Goal: Information Seeking & Learning: Learn about a topic

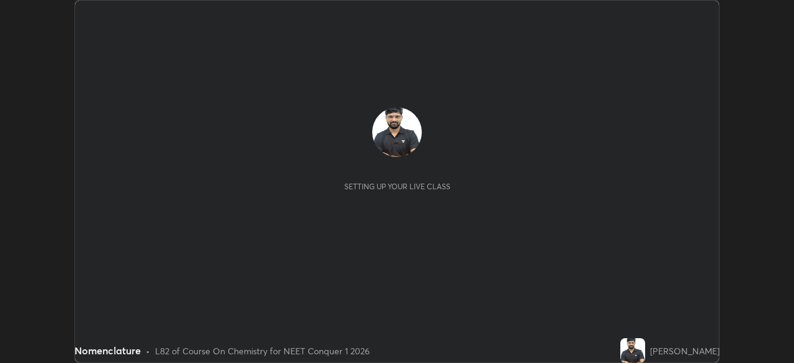
scroll to position [363, 793]
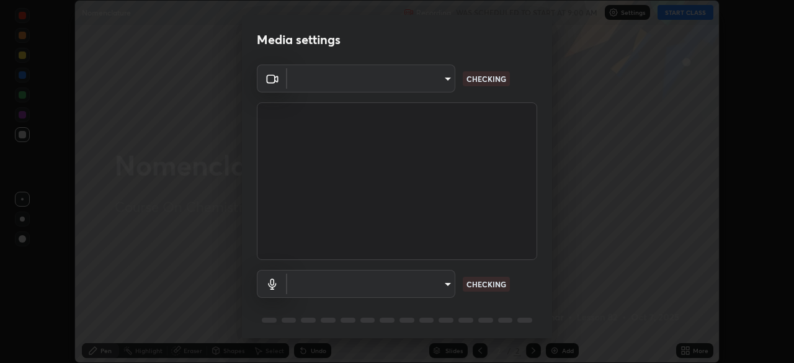
type input "68de15d3c7c539dd33a0a0d586817efffd9657a607fee3fdca6de5f810a24bd6"
type input "communications"
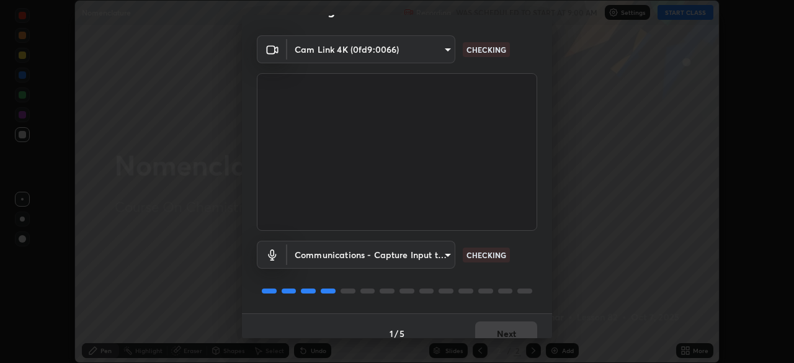
scroll to position [44, 0]
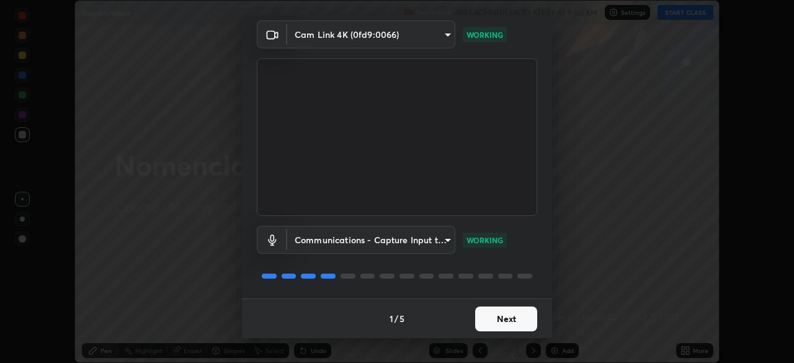
click at [492, 324] on button "Next" at bounding box center [506, 318] width 62 height 25
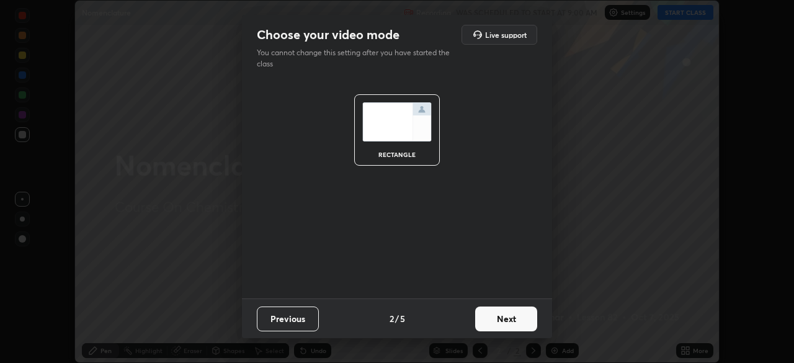
scroll to position [0, 0]
click at [489, 324] on button "Next" at bounding box center [506, 318] width 62 height 25
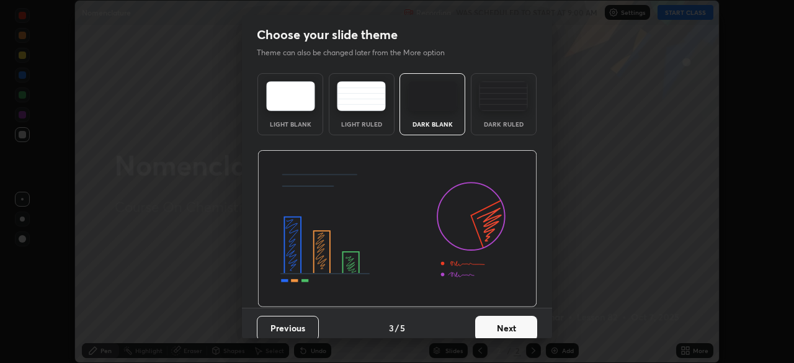
click at [487, 323] on button "Next" at bounding box center [506, 328] width 62 height 25
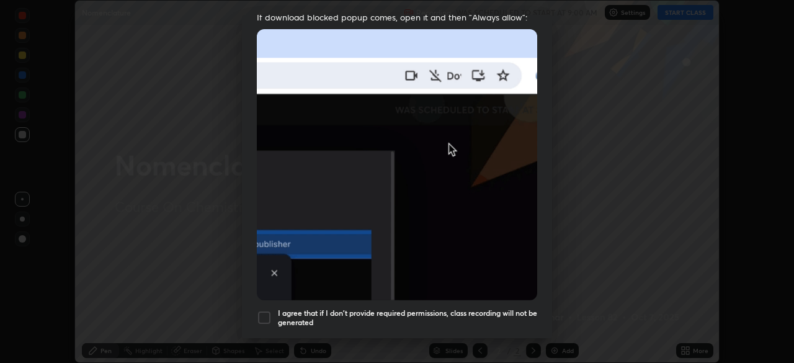
scroll to position [263, 0]
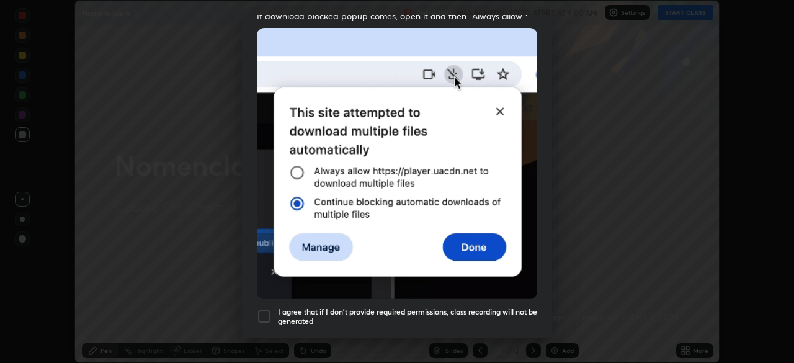
click at [268, 309] on div at bounding box center [264, 316] width 15 height 15
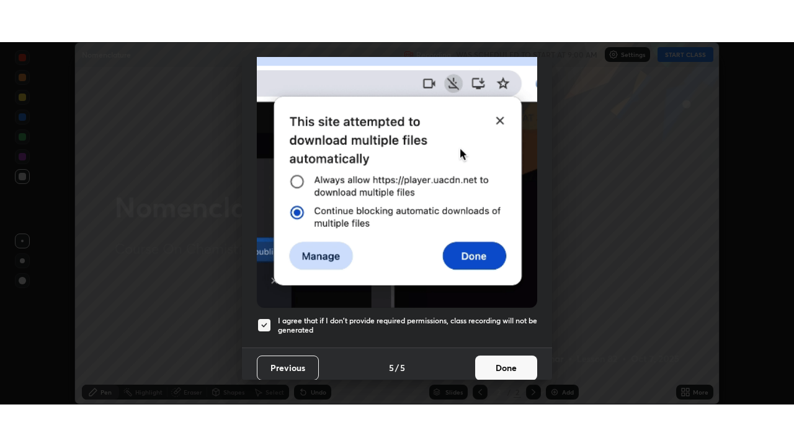
scroll to position [297, 0]
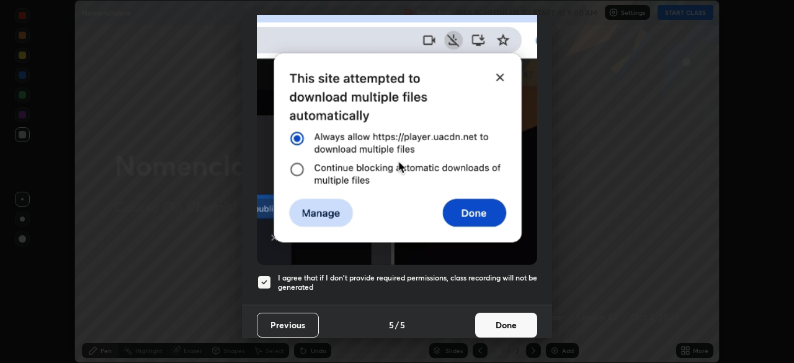
click at [499, 317] on button "Done" at bounding box center [506, 325] width 62 height 25
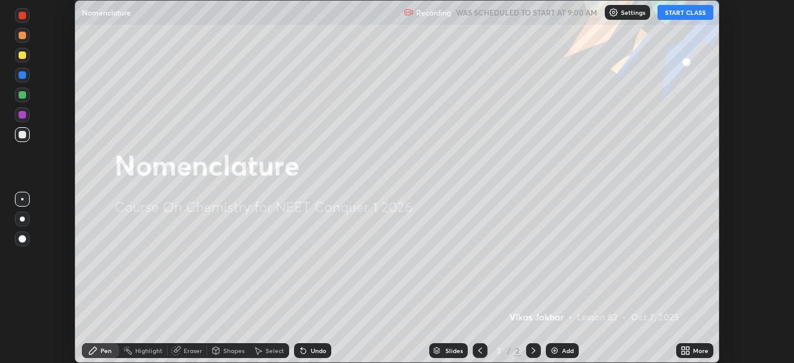
click at [683, 7] on button "START CLASS" at bounding box center [685, 12] width 56 height 15
click at [681, 350] on icon at bounding box center [685, 350] width 10 height 10
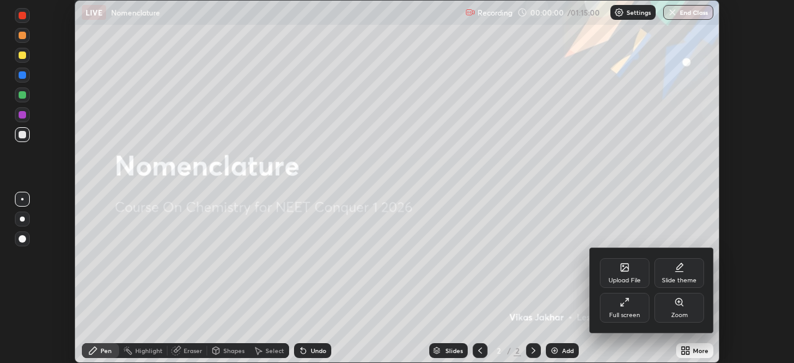
click at [624, 312] on div "Full screen" at bounding box center [624, 315] width 31 height 6
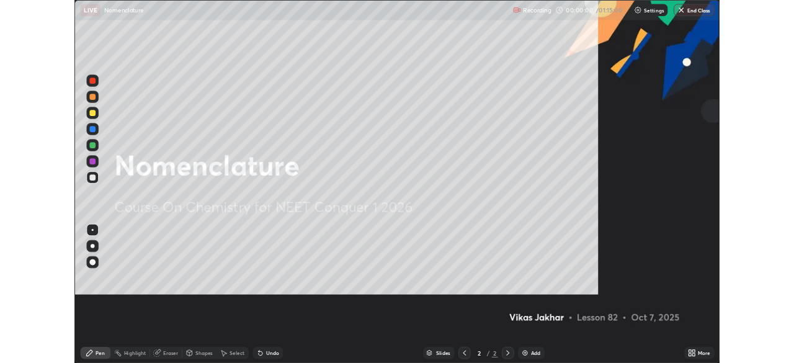
scroll to position [446, 794]
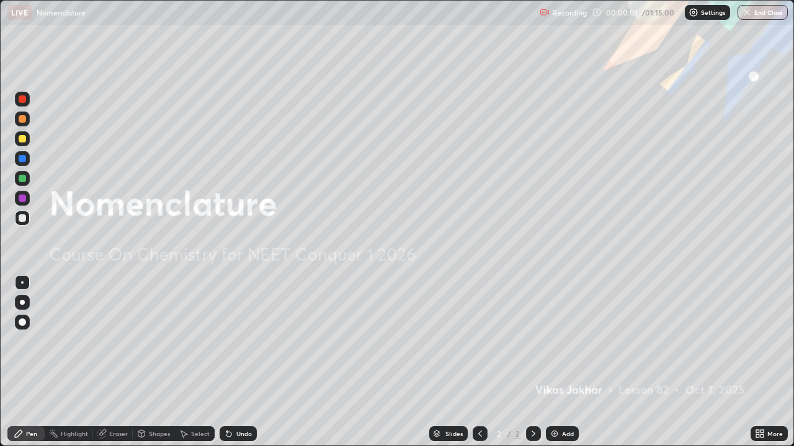
click at [564, 362] on div "Add" at bounding box center [568, 434] width 12 height 6
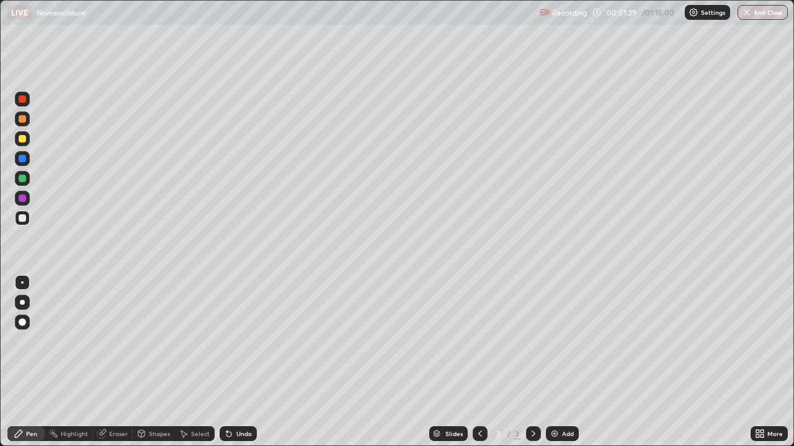
click at [22, 303] on div at bounding box center [22, 302] width 5 height 5
click at [555, 362] on img at bounding box center [554, 434] width 10 height 10
click at [27, 140] on div at bounding box center [22, 138] width 15 height 15
click at [118, 362] on div "Eraser" at bounding box center [118, 434] width 19 height 6
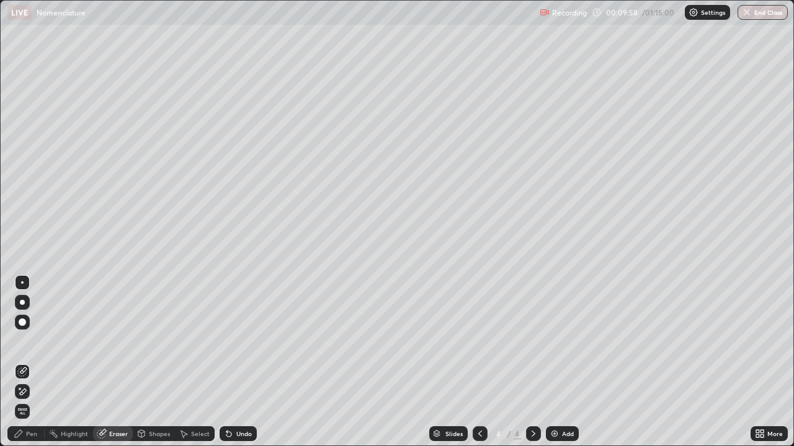
click at [27, 362] on div "Pen" at bounding box center [31, 434] width 11 height 6
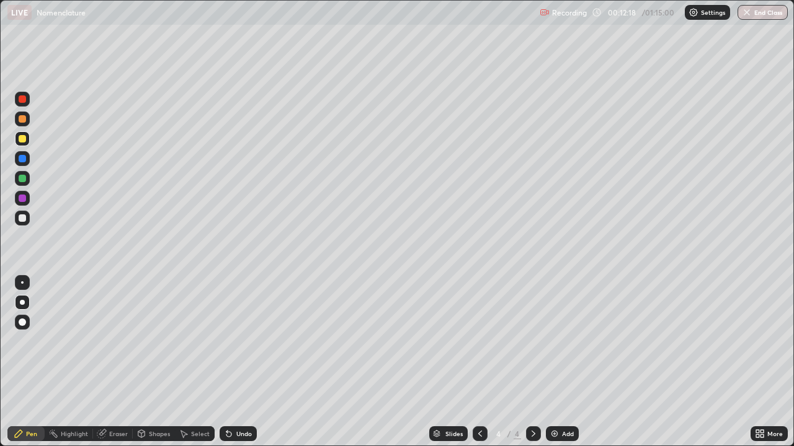
click at [22, 221] on div at bounding box center [22, 218] width 7 height 7
click at [27, 124] on div at bounding box center [22, 119] width 15 height 15
click at [22, 140] on div at bounding box center [22, 138] width 7 height 7
click at [564, 362] on div "Add" at bounding box center [568, 434] width 12 height 6
click at [24, 221] on div at bounding box center [22, 218] width 7 height 7
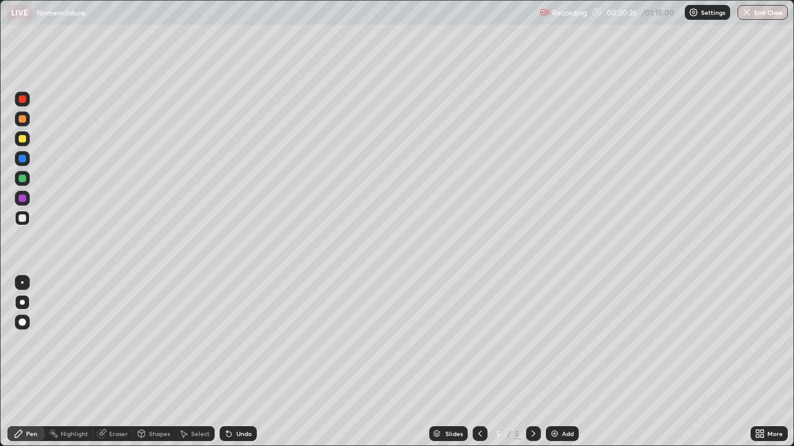
click at [22, 141] on div at bounding box center [22, 138] width 7 height 7
click at [24, 121] on div at bounding box center [22, 118] width 7 height 7
click at [19, 217] on div at bounding box center [22, 218] width 7 height 7
click at [120, 362] on div "Eraser" at bounding box center [118, 434] width 19 height 6
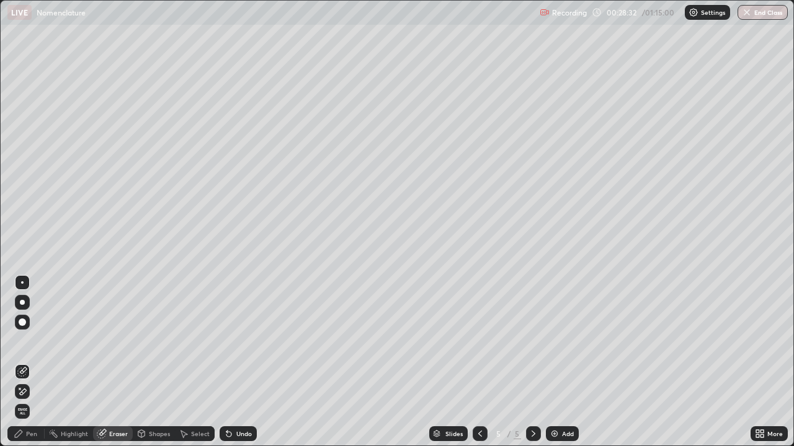
click at [29, 362] on div "Pen" at bounding box center [25, 434] width 37 height 15
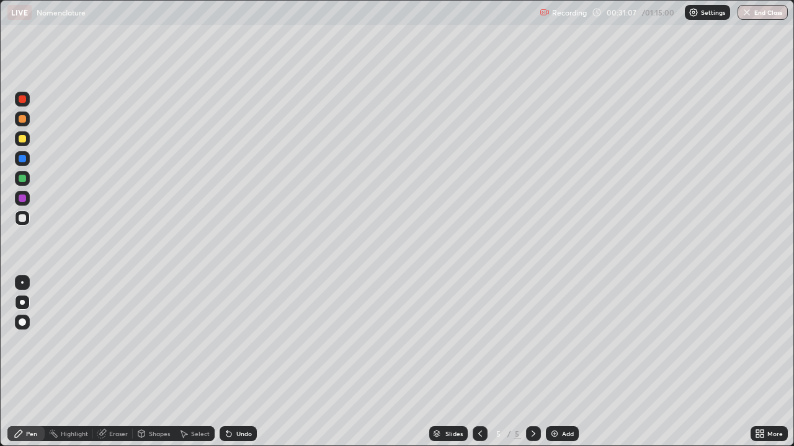
click at [552, 362] on img at bounding box center [554, 434] width 10 height 10
click at [20, 116] on div at bounding box center [22, 118] width 7 height 7
click at [22, 220] on div at bounding box center [22, 218] width 7 height 7
click at [110, 362] on div "Eraser" at bounding box center [118, 434] width 19 height 6
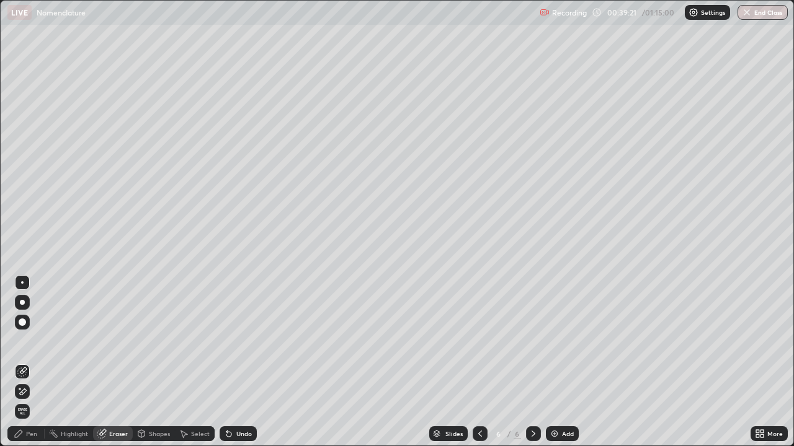
click at [33, 362] on div "Pen" at bounding box center [31, 434] width 11 height 6
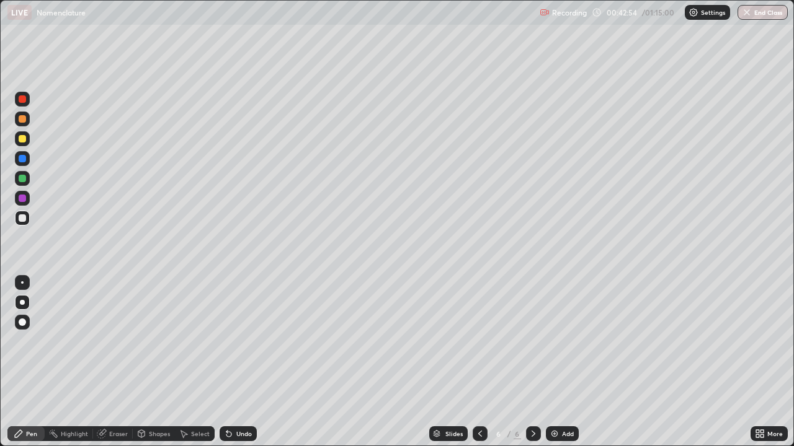
click at [22, 142] on div at bounding box center [22, 138] width 7 height 7
click at [554, 362] on img at bounding box center [554, 434] width 10 height 10
click at [125, 362] on div "Eraser" at bounding box center [118, 434] width 19 height 6
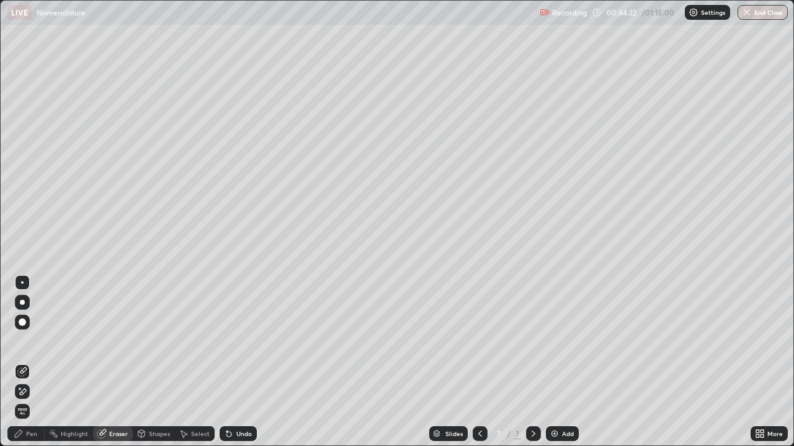
click at [38, 362] on div "Pen" at bounding box center [25, 434] width 37 height 15
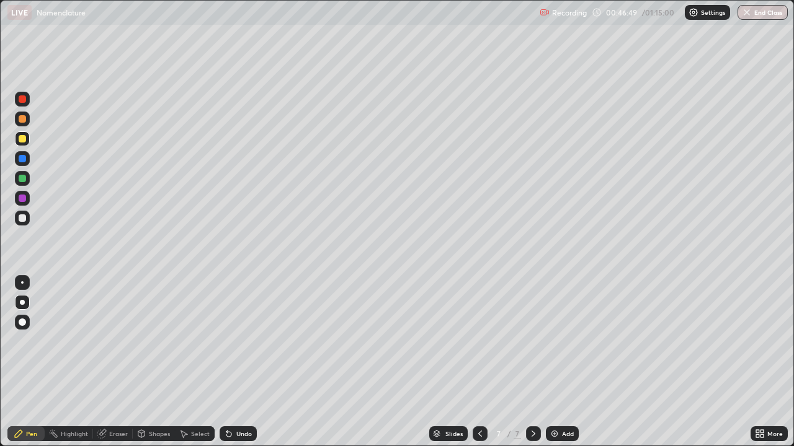
click at [20, 216] on div at bounding box center [22, 218] width 7 height 7
click at [551, 362] on img at bounding box center [554, 434] width 10 height 10
click at [114, 362] on div "Eraser" at bounding box center [118, 434] width 19 height 6
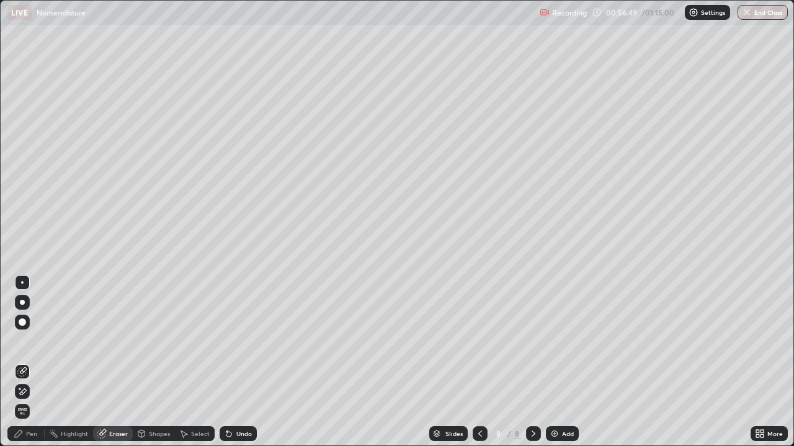
click at [24, 362] on div "Pen" at bounding box center [25, 434] width 37 height 15
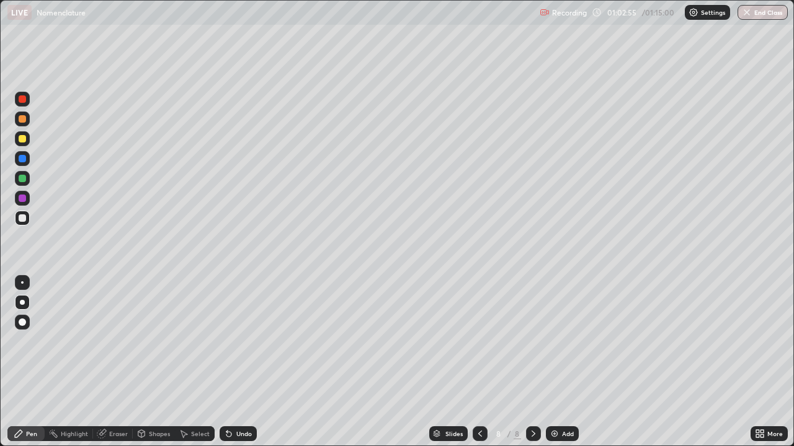
click at [549, 362] on img at bounding box center [554, 434] width 10 height 10
click at [102, 362] on icon at bounding box center [102, 433] width 7 height 6
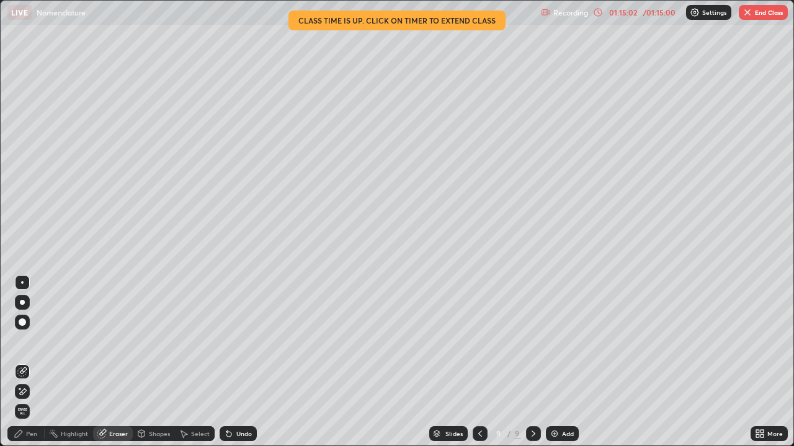
click at [768, 14] on button "End Class" at bounding box center [763, 12] width 49 height 15
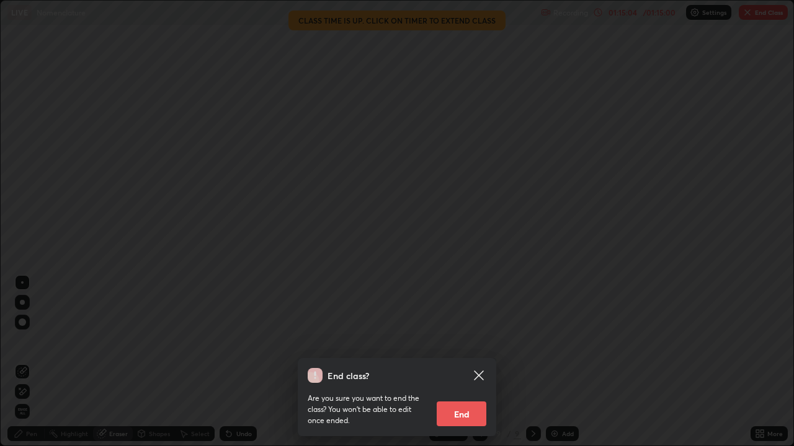
click at [474, 362] on button "End" at bounding box center [462, 414] width 50 height 25
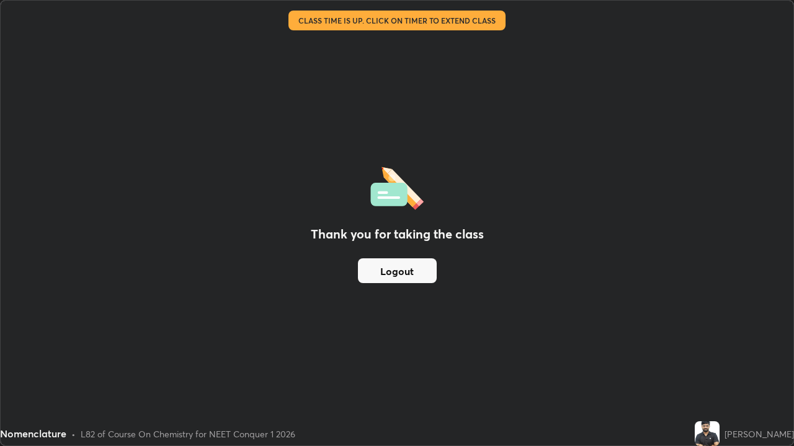
click at [419, 272] on button "Logout" at bounding box center [397, 271] width 79 height 25
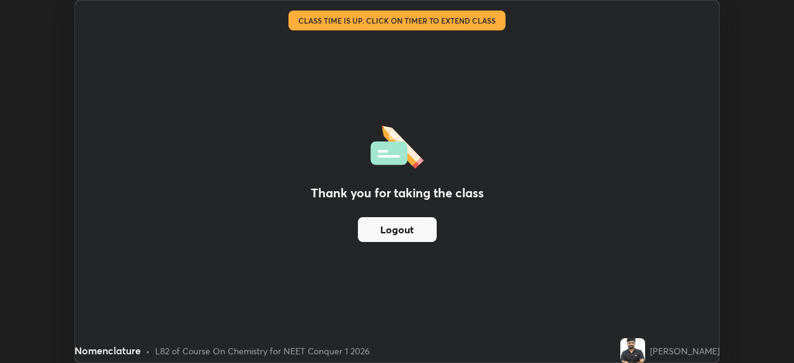
scroll to position [61646, 61215]
